Goal: Find specific page/section: Find specific page/section

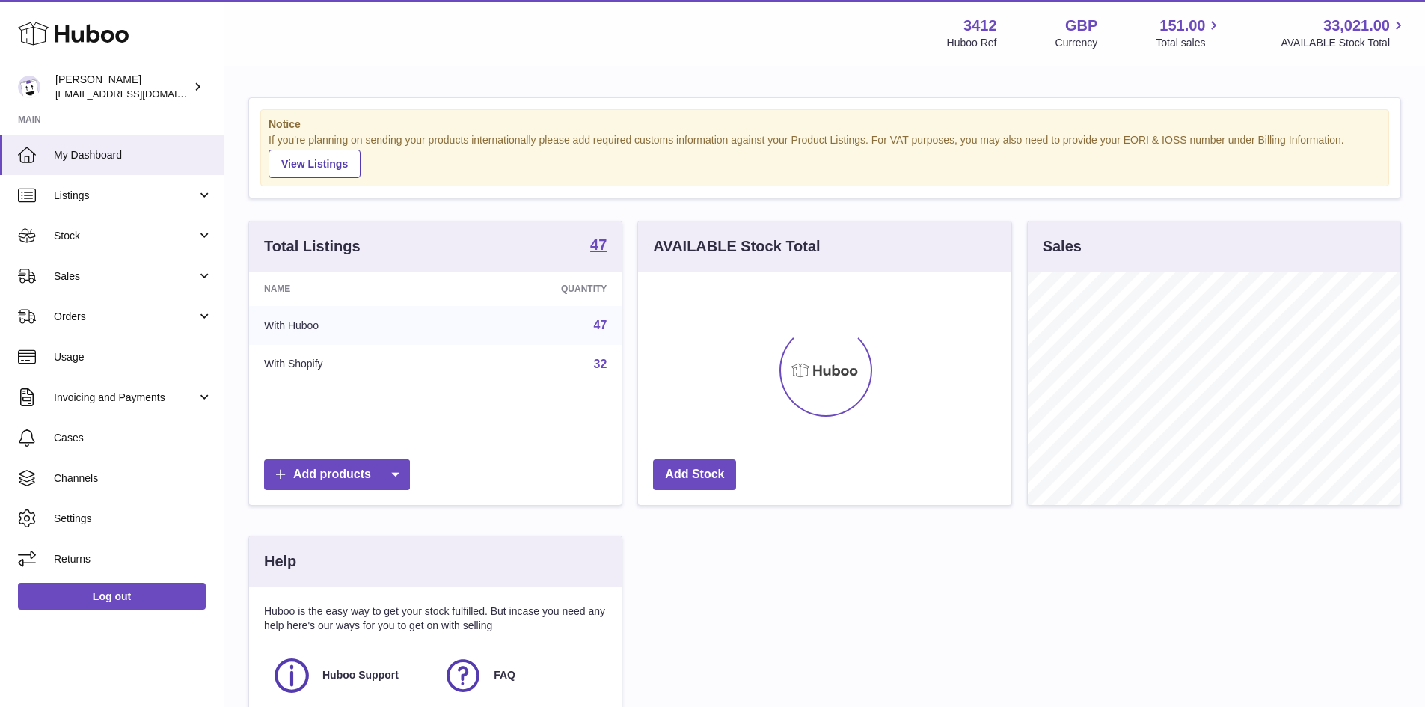
scroll to position [233, 373]
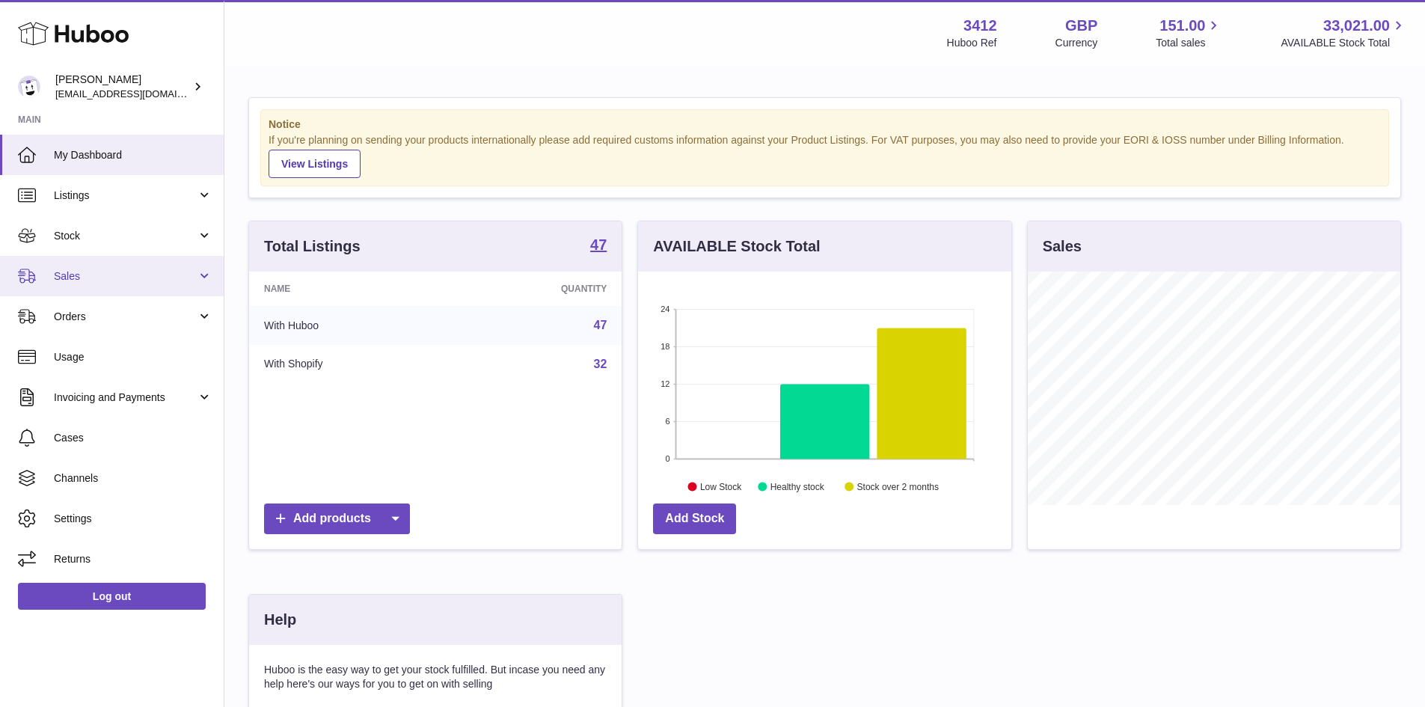
click at [83, 281] on span "Sales" at bounding box center [125, 276] width 143 height 14
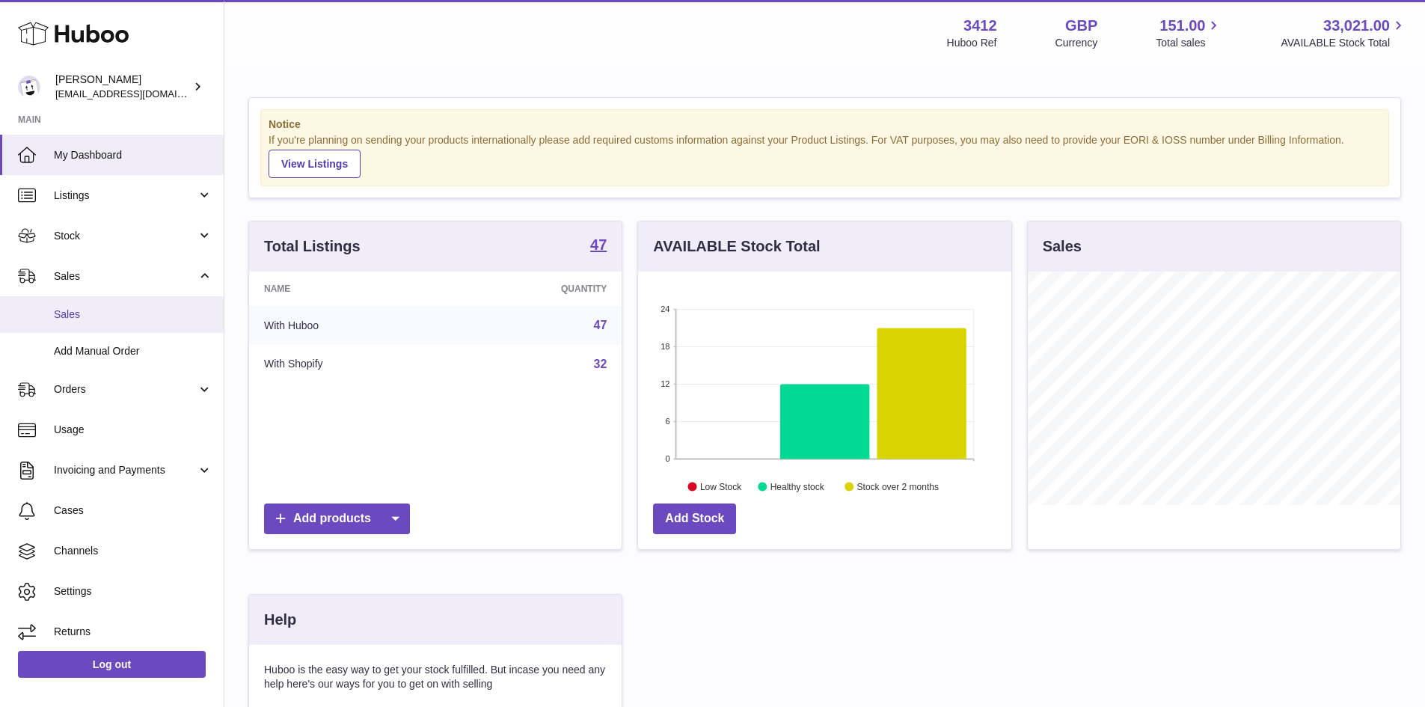
click at [91, 322] on link "Sales" at bounding box center [112, 314] width 224 height 37
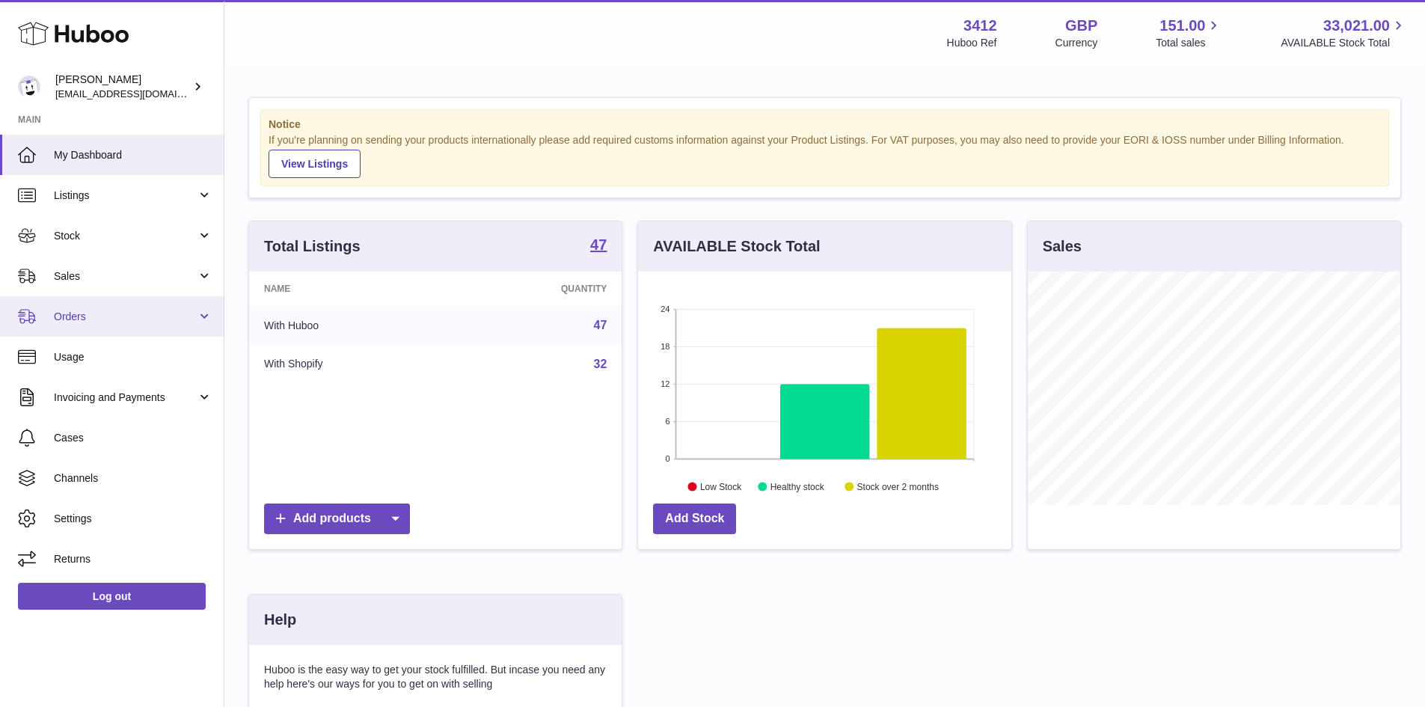
scroll to position [75, 0]
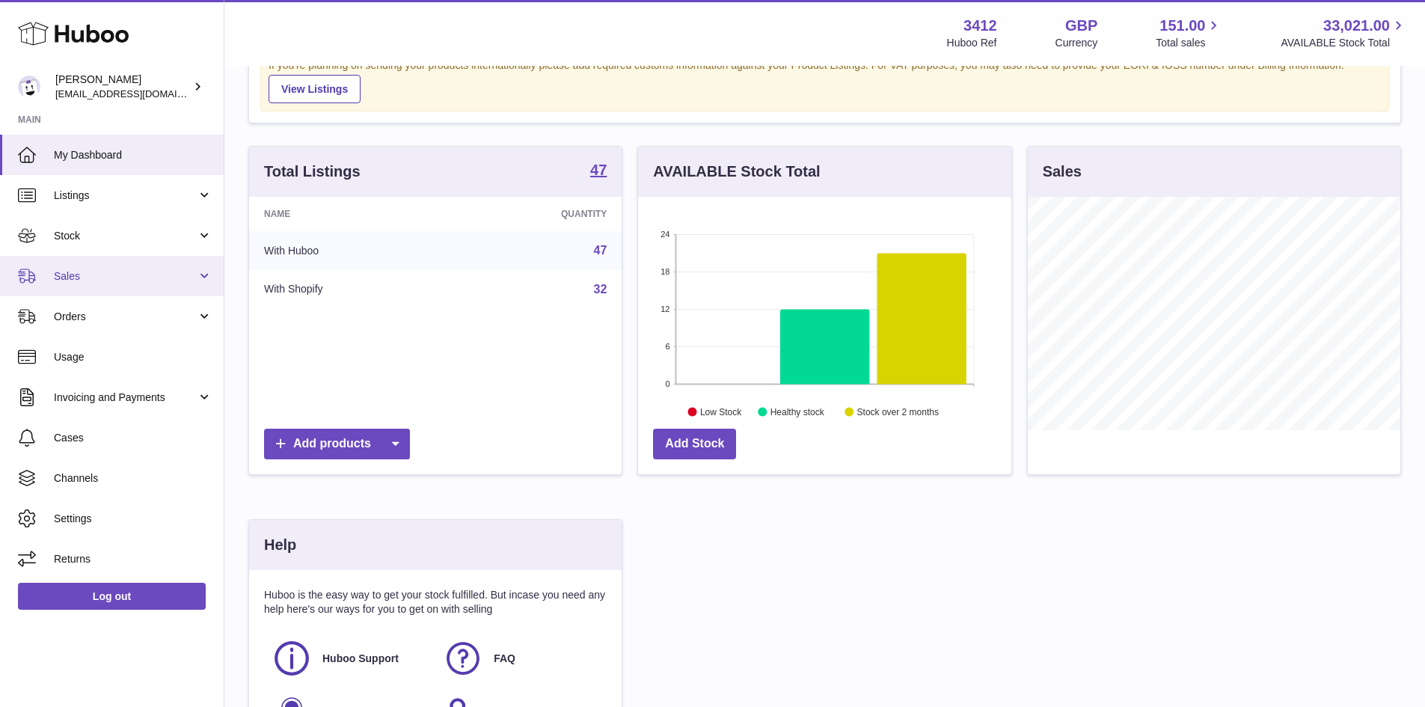
click at [84, 277] on span "Sales" at bounding box center [125, 276] width 143 height 14
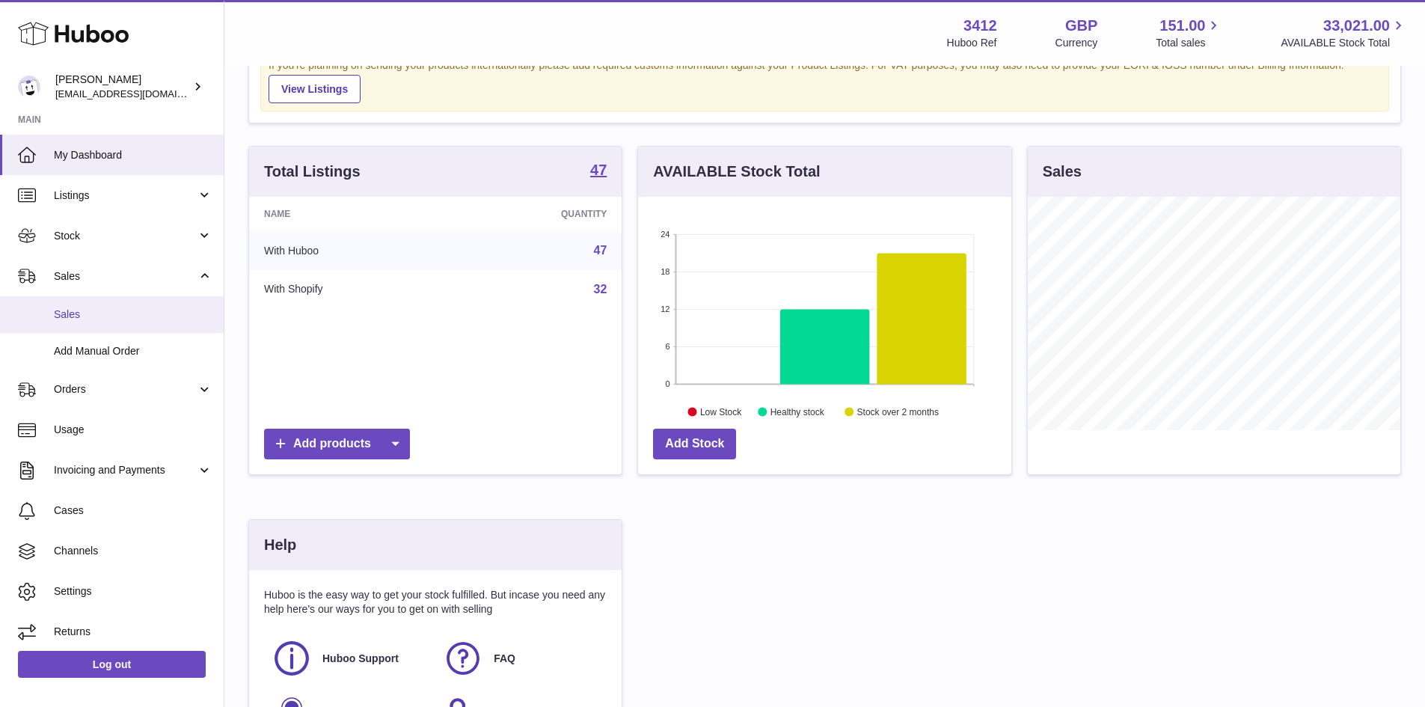
click at [82, 313] on span "Sales" at bounding box center [133, 314] width 159 height 14
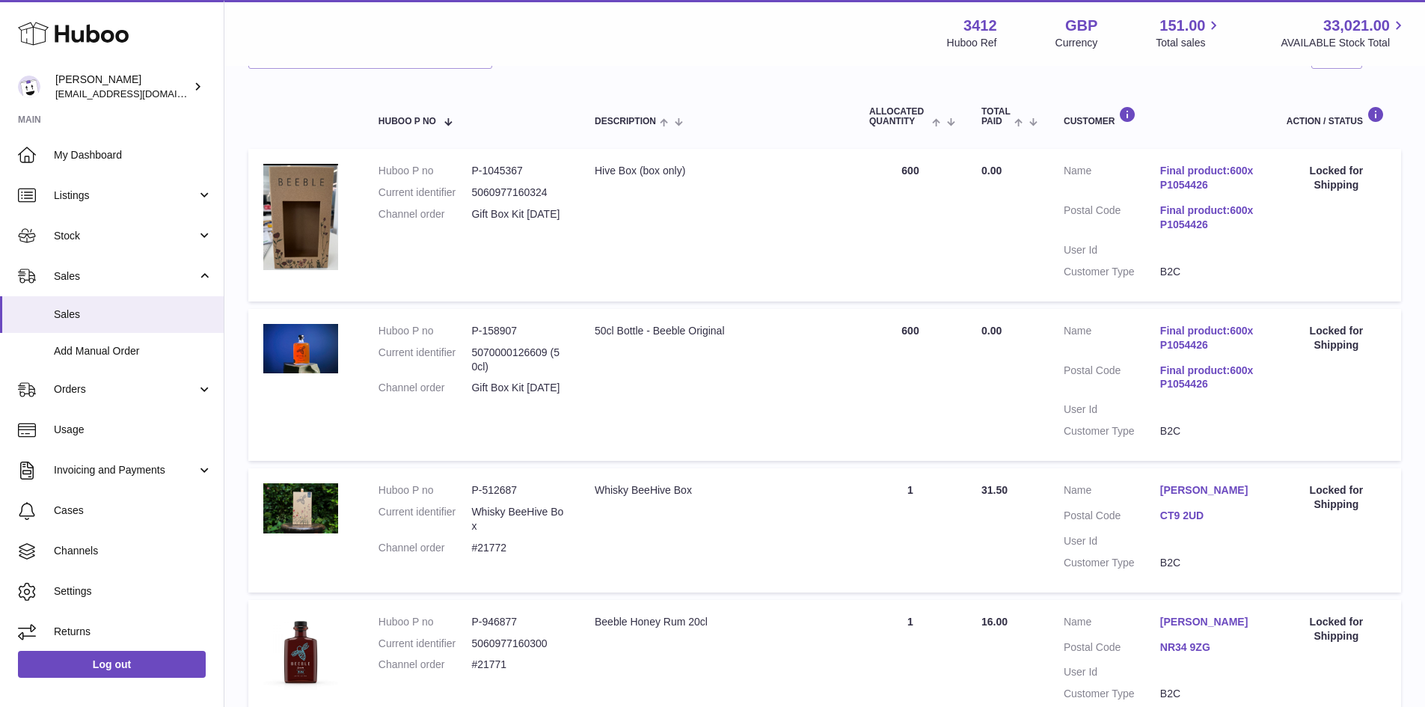
scroll to position [224, 0]
